Goal: Transaction & Acquisition: Purchase product/service

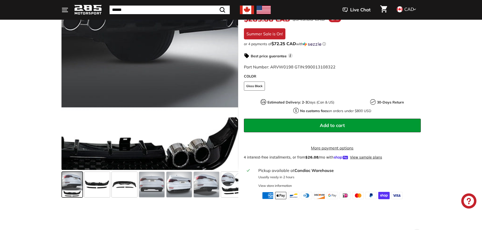
scroll to position [135, 0]
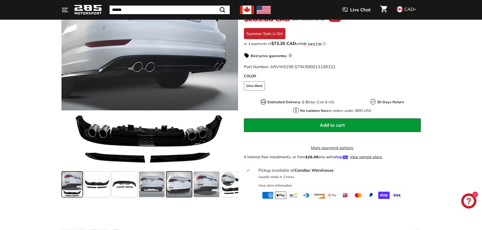
click at [180, 192] on span at bounding box center [178, 184] width 25 height 25
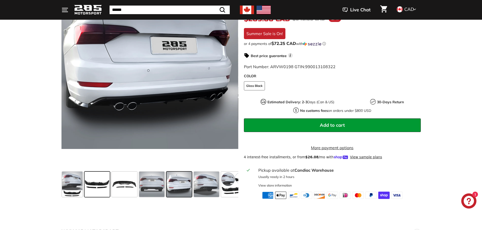
click at [97, 185] on span at bounding box center [96, 184] width 25 height 25
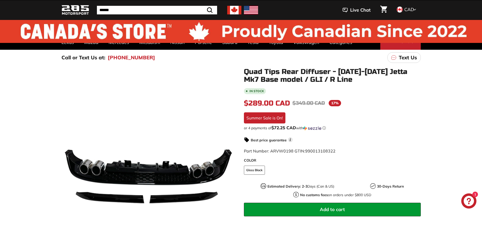
scroll to position [17, 0]
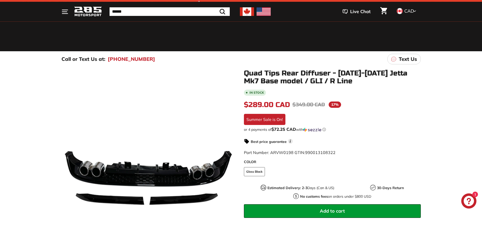
click at [331, 213] on span "Add to cart" at bounding box center [332, 211] width 25 height 6
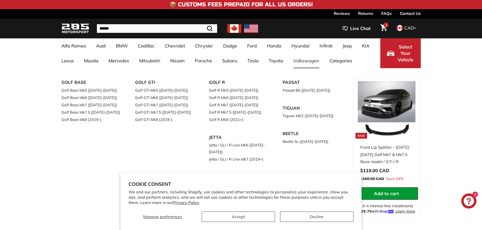
click at [312, 65] on link "Volkswagen" at bounding box center [306, 60] width 36 height 15
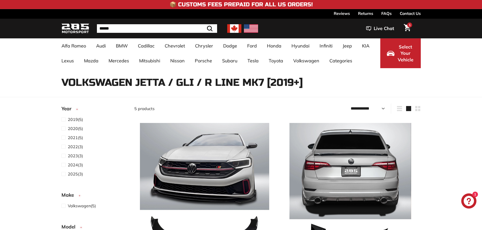
select select "**********"
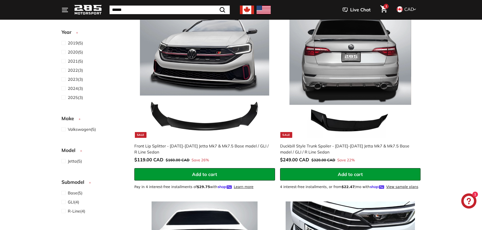
scroll to position [101, 0]
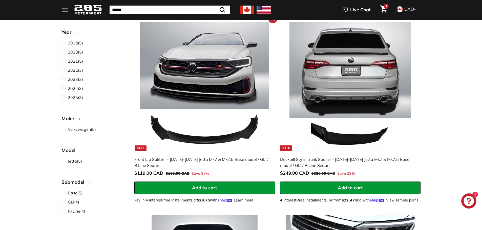
click at [203, 75] on img at bounding box center [204, 86] width 129 height 129
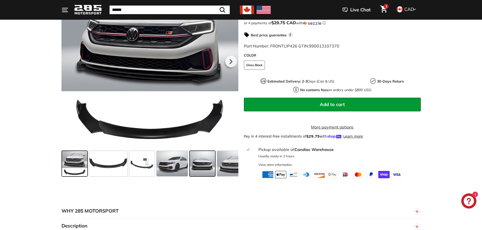
scroll to position [135, 0]
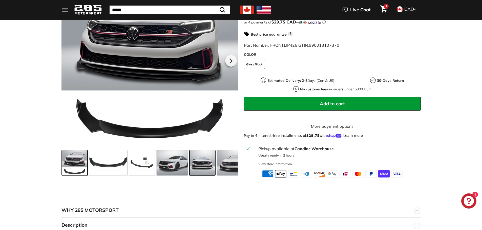
click at [208, 169] on span at bounding box center [202, 162] width 25 height 25
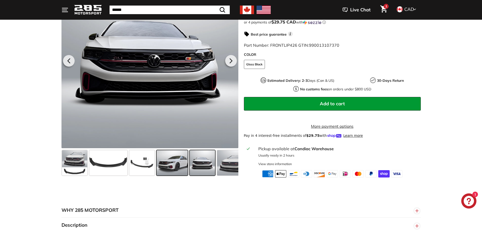
click at [181, 166] on span at bounding box center [172, 162] width 31 height 25
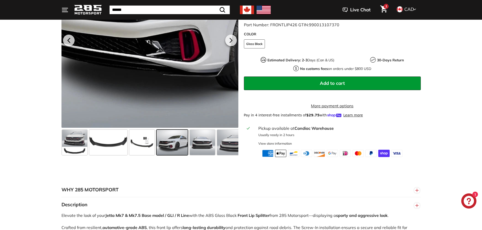
scroll to position [152, 0]
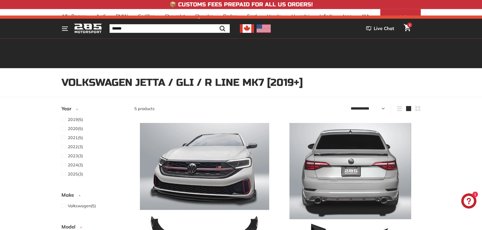
select select "**********"
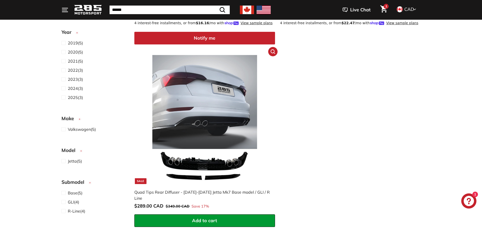
scroll to position [472, 0]
click at [214, 117] on img at bounding box center [204, 119] width 129 height 129
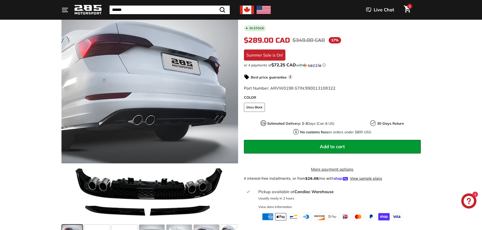
scroll to position [152, 0]
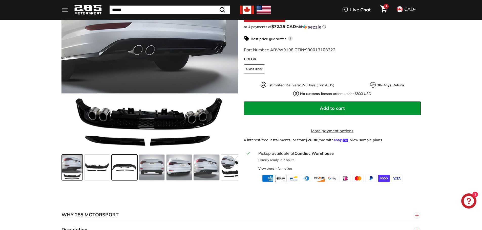
click at [128, 168] on span at bounding box center [124, 167] width 25 height 25
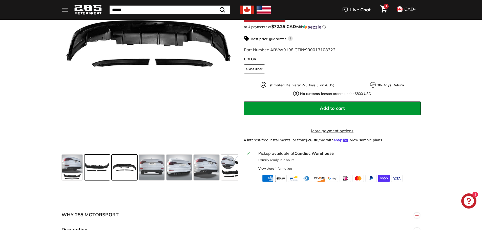
click at [105, 166] on span at bounding box center [96, 167] width 25 height 25
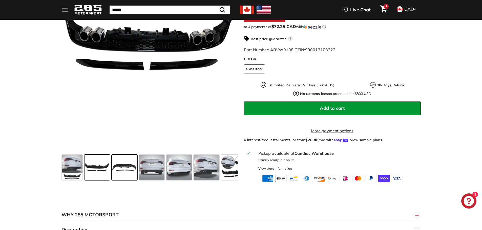
click at [128, 159] on span at bounding box center [124, 167] width 25 height 25
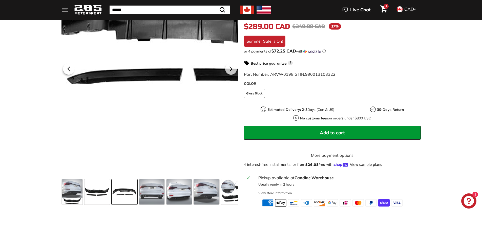
scroll to position [84, 0]
